Goal: Check status: Check status

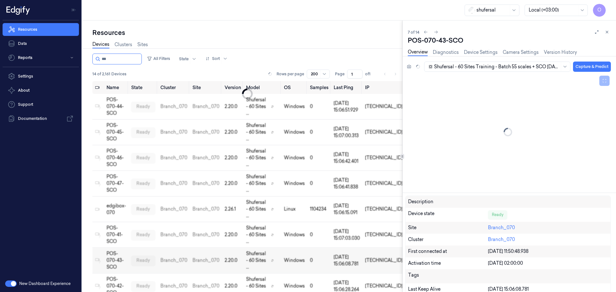
scroll to position [30, 0]
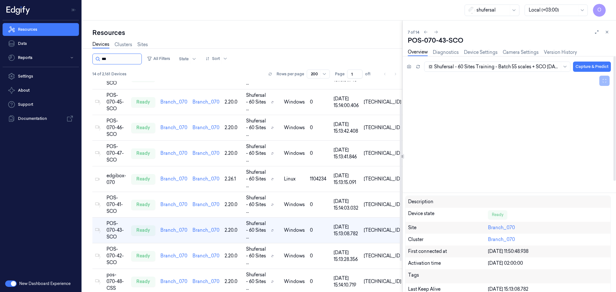
click at [106, 59] on input "string" at bounding box center [121, 59] width 38 height 10
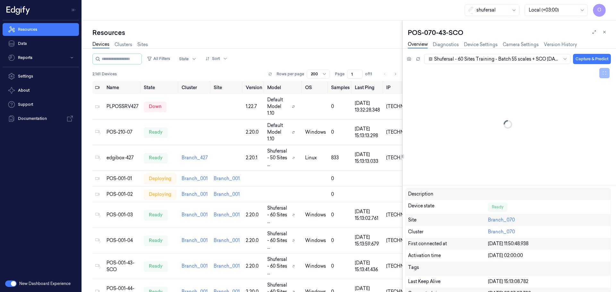
scroll to position [54, 0]
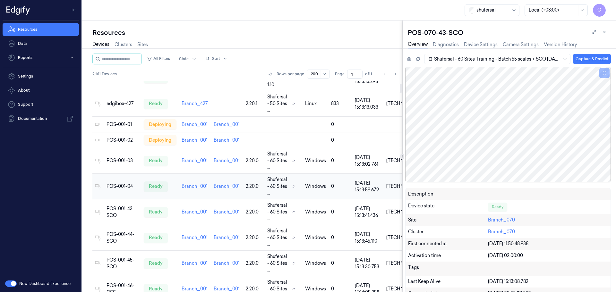
drag, startPoint x: 52, startPoint y: 180, endPoint x: 120, endPoint y: 187, distance: 68.0
click at [53, 180] on div "Resources Data Reports Settings About Support Documentation" at bounding box center [40, 148] width 81 height 255
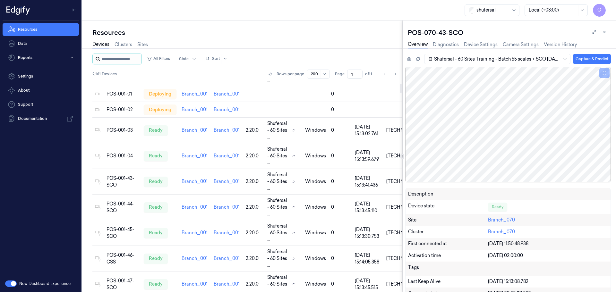
scroll to position [86, 0]
click at [122, 57] on input "string" at bounding box center [121, 59] width 38 height 10
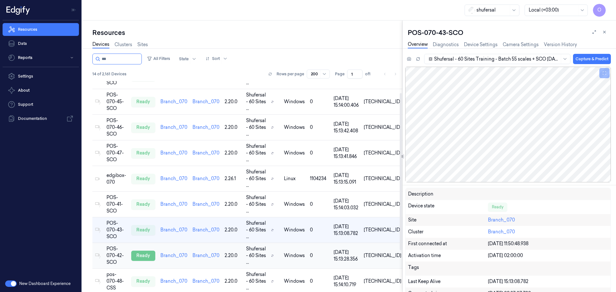
scroll to position [72, 0]
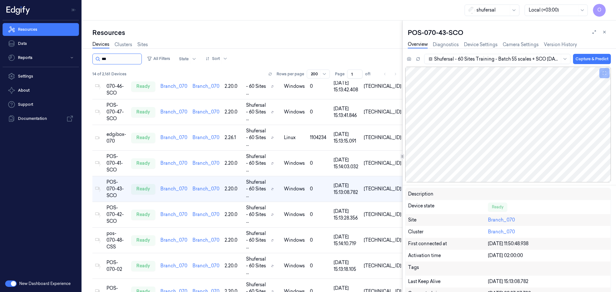
click at [123, 60] on input "string" at bounding box center [121, 59] width 38 height 10
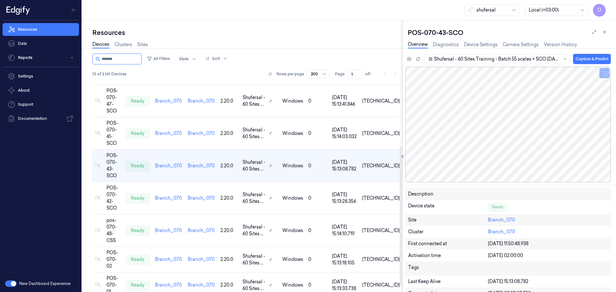
scroll to position [106, 0]
type input "*******"
click at [116, 275] on div "POS-070-01" at bounding box center [113, 285] width 14 height 20
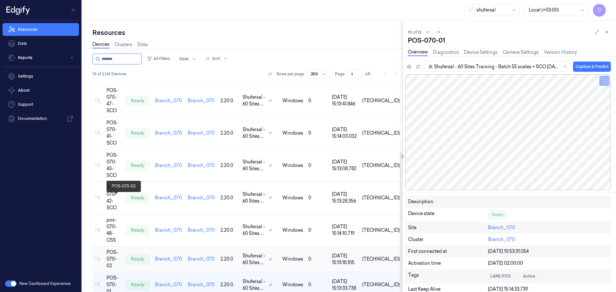
click at [116, 249] on div "POS-070-02" at bounding box center [113, 259] width 14 height 20
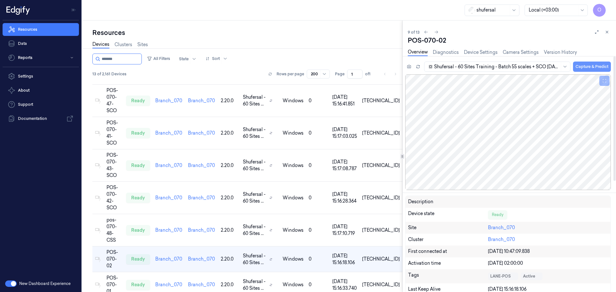
click at [582, 68] on button "Capture & Predict" at bounding box center [592, 67] width 38 height 10
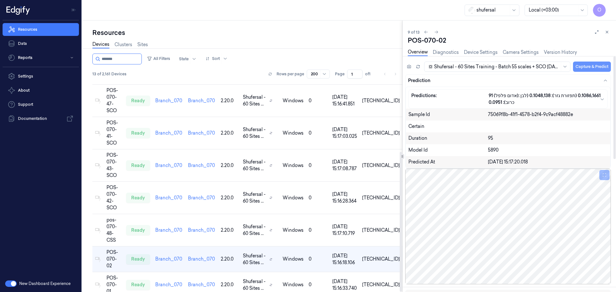
click at [588, 69] on button "Capture & Predict" at bounding box center [592, 67] width 38 height 10
click at [593, 66] on button "Capture & Predict" at bounding box center [592, 67] width 38 height 10
click at [596, 68] on button "Capture & Predict" at bounding box center [592, 67] width 38 height 10
